Goal: Task Accomplishment & Management: Manage account settings

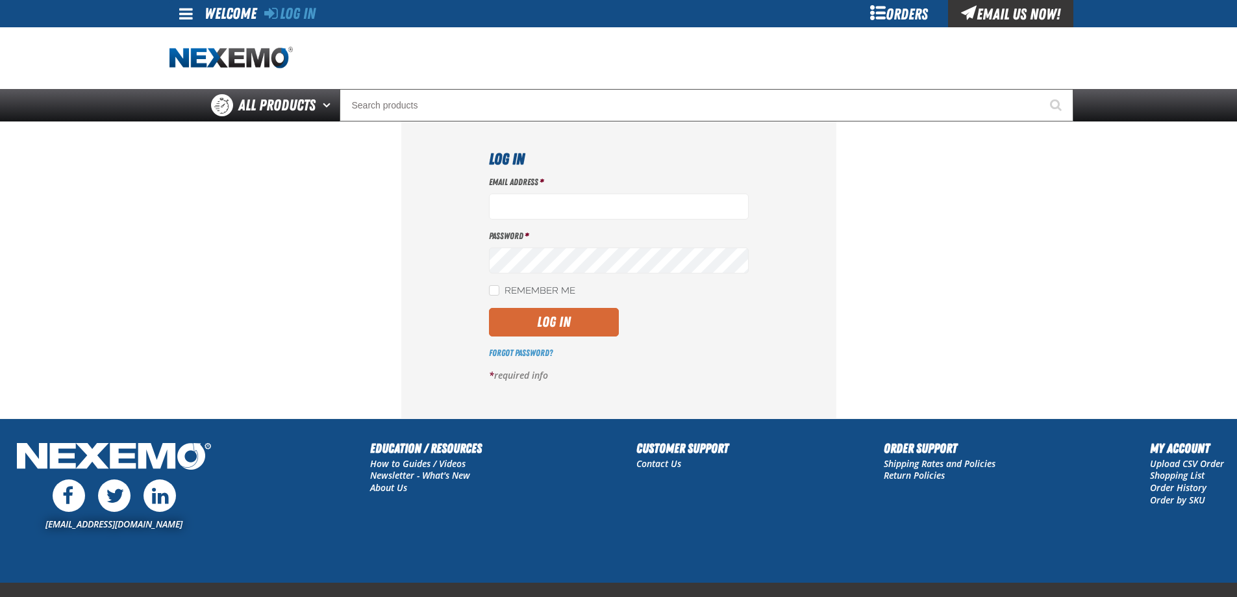
type input "[EMAIL_ADDRESS][DOMAIN_NAME]"
click at [605, 315] on button "Log In" at bounding box center [554, 322] width 130 height 29
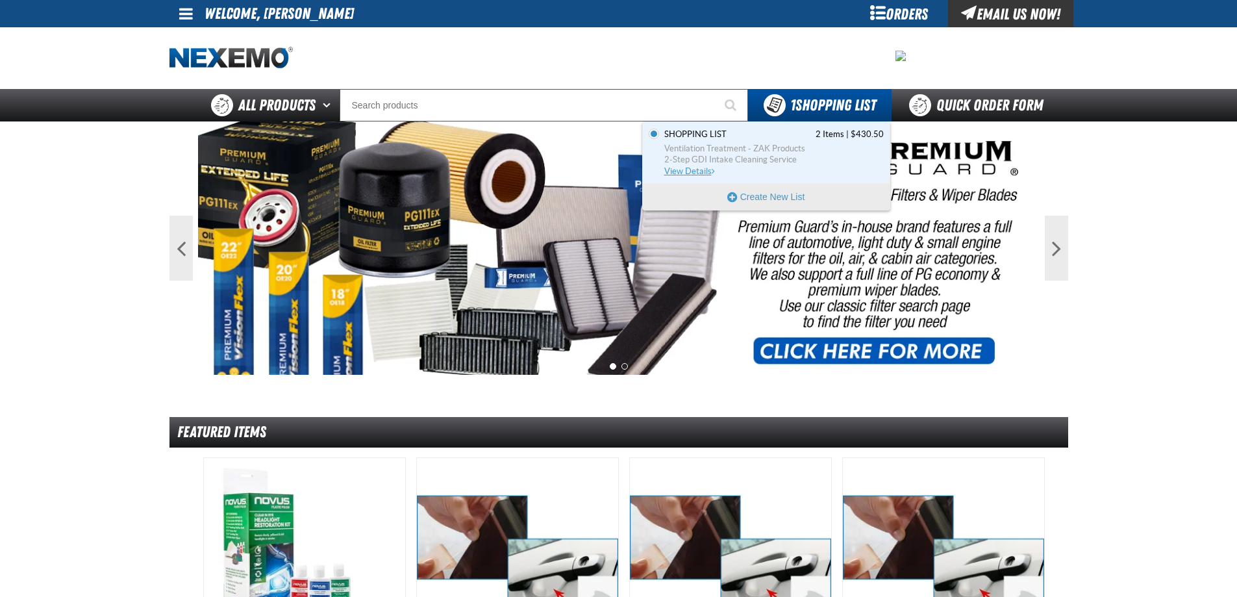
click at [735, 139] on span "Shopping List 2 Items | $430.50" at bounding box center [774, 135] width 220 height 12
